Goal: Check status: Check status

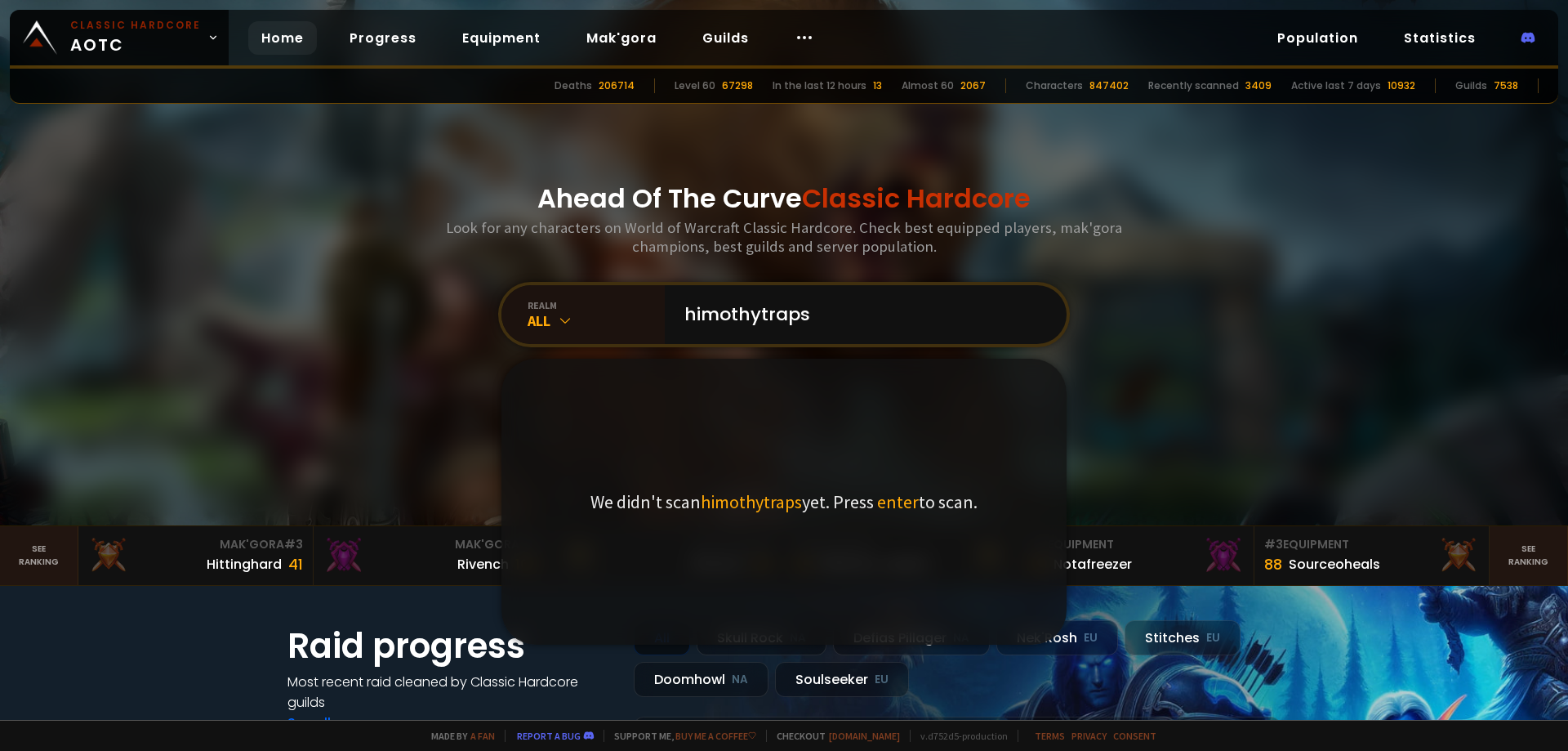
type input "himothytraps"
click at [830, 321] on input "himothytraps" at bounding box center [861, 315] width 373 height 59
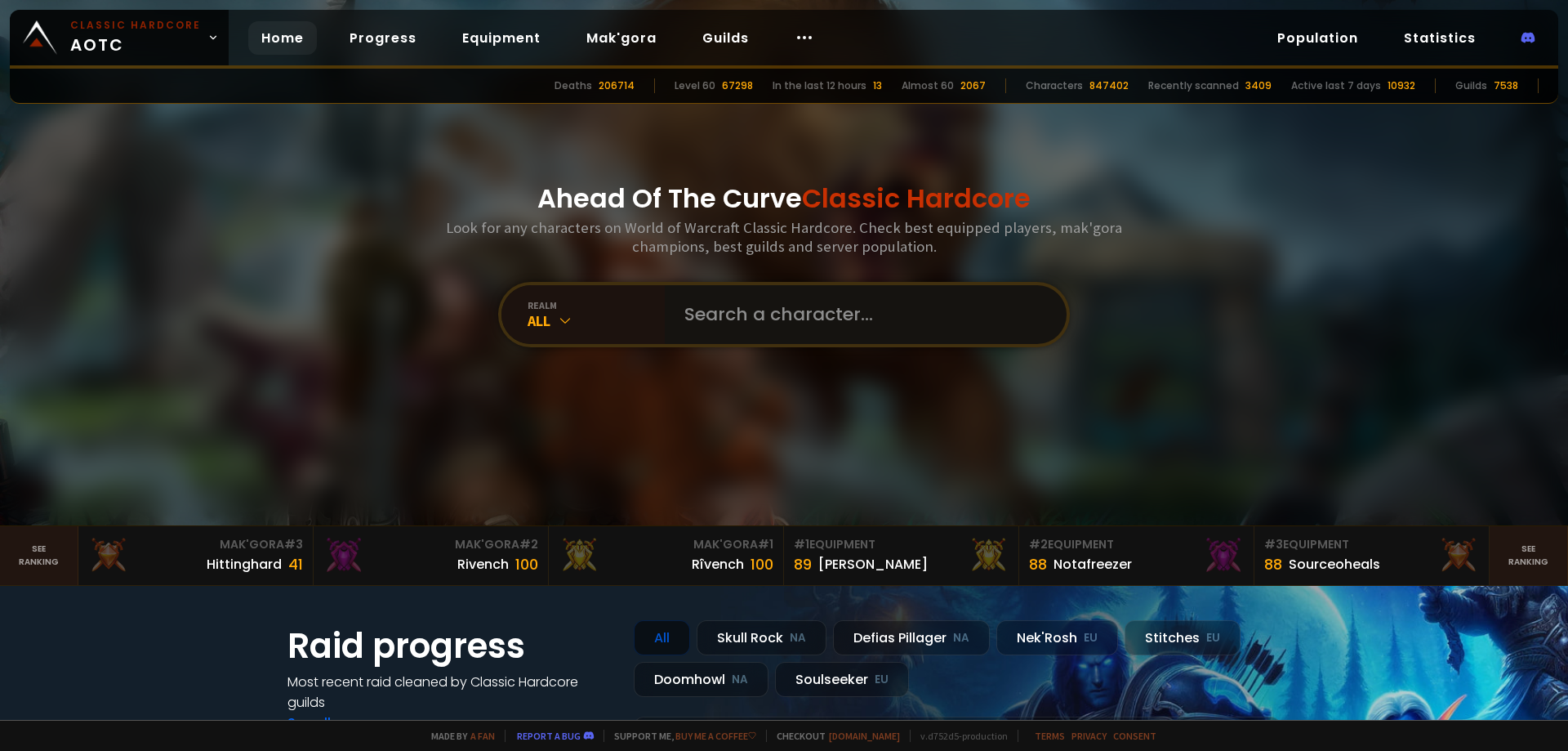
click at [805, 316] on input "text" at bounding box center [861, 315] width 373 height 59
type input "trapscallion"
click at [720, 326] on input "text" at bounding box center [861, 315] width 373 height 59
type input "trapscallion"
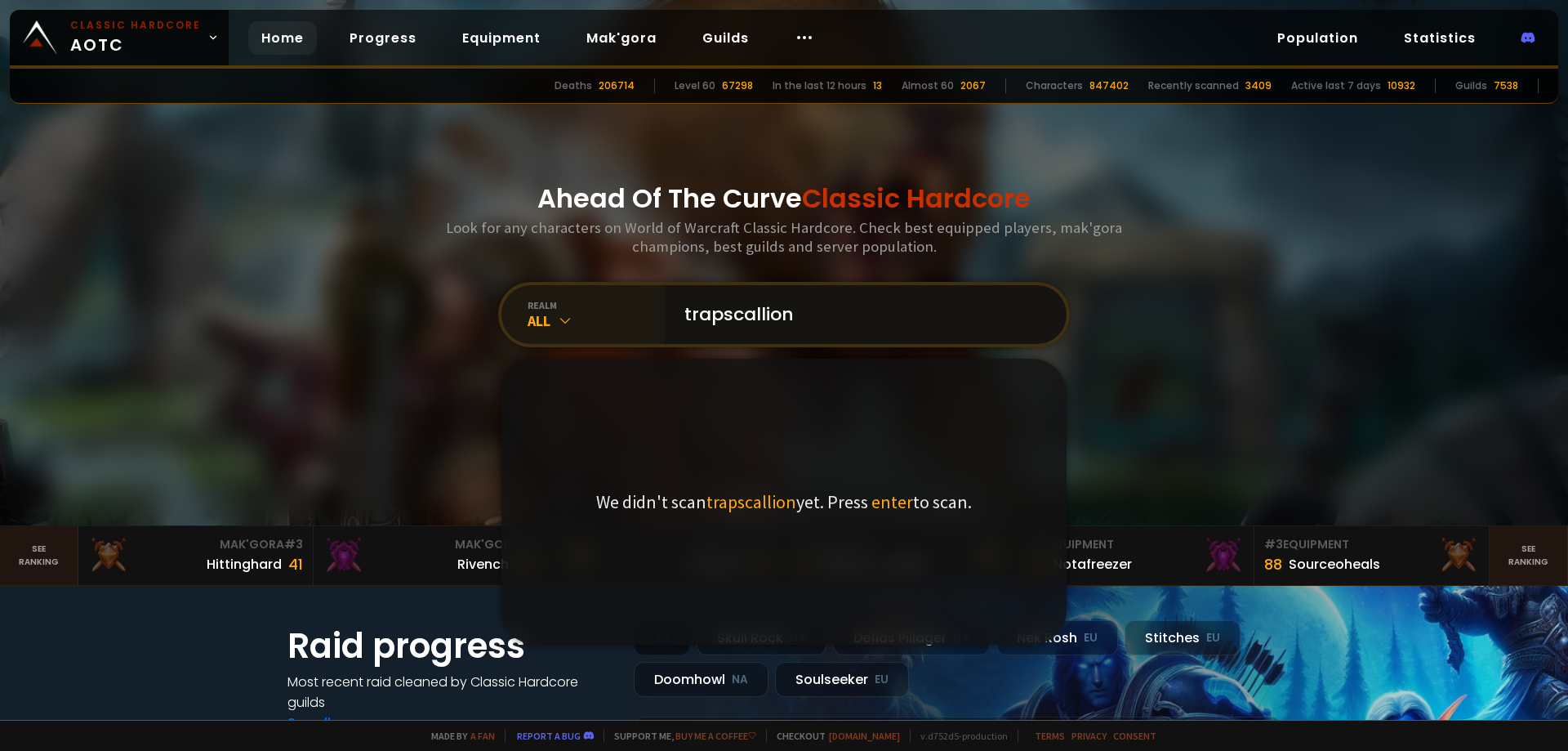
drag, startPoint x: 795, startPoint y: 328, endPoint x: 606, endPoint y: 302, distance: 190.8
click at [615, 304] on div "realm All trapscallion We didn't scan trapscallion yet. Press enter to scan." at bounding box center [784, 314] width 572 height 65
type input "="
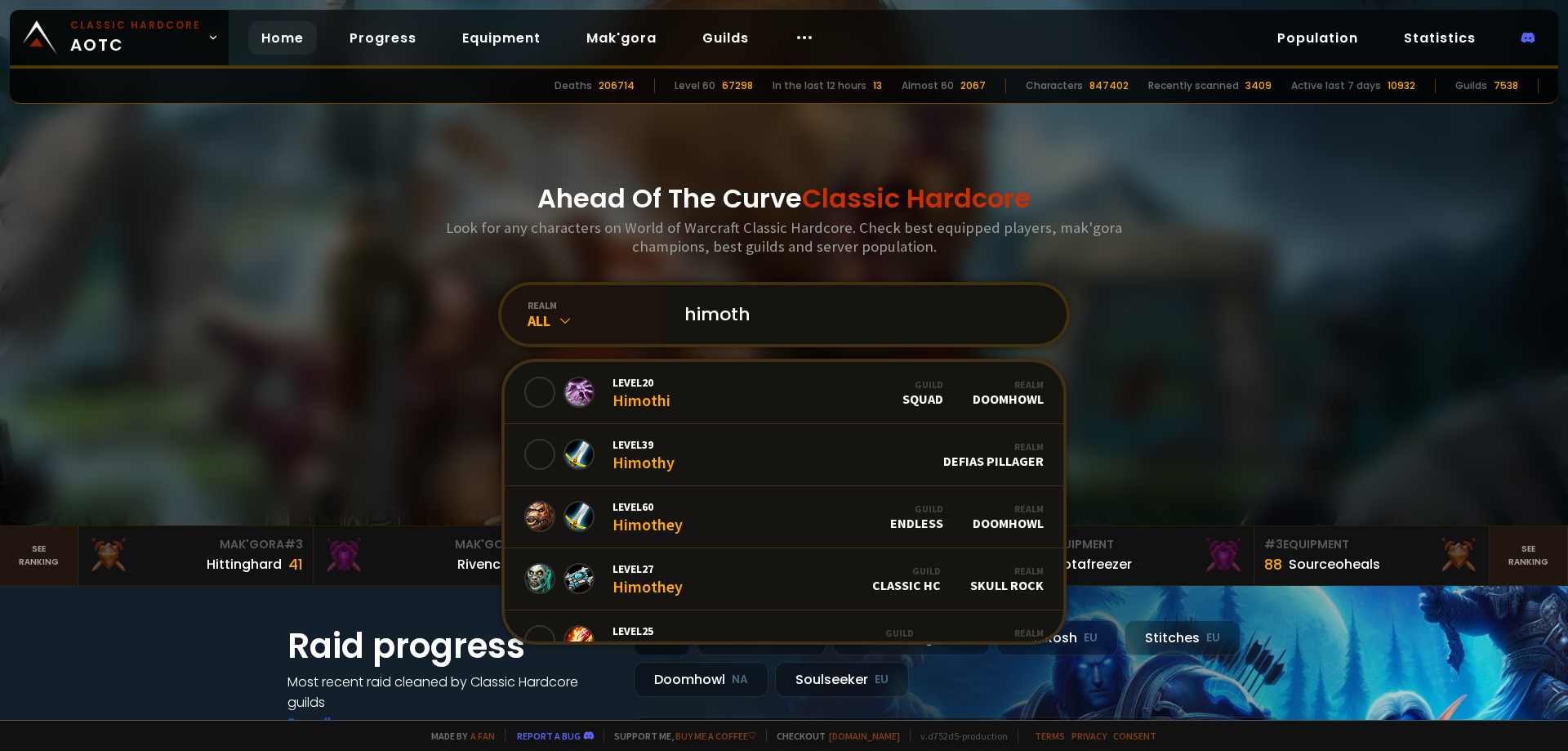
type input "himothy"
